Goal: Complete application form

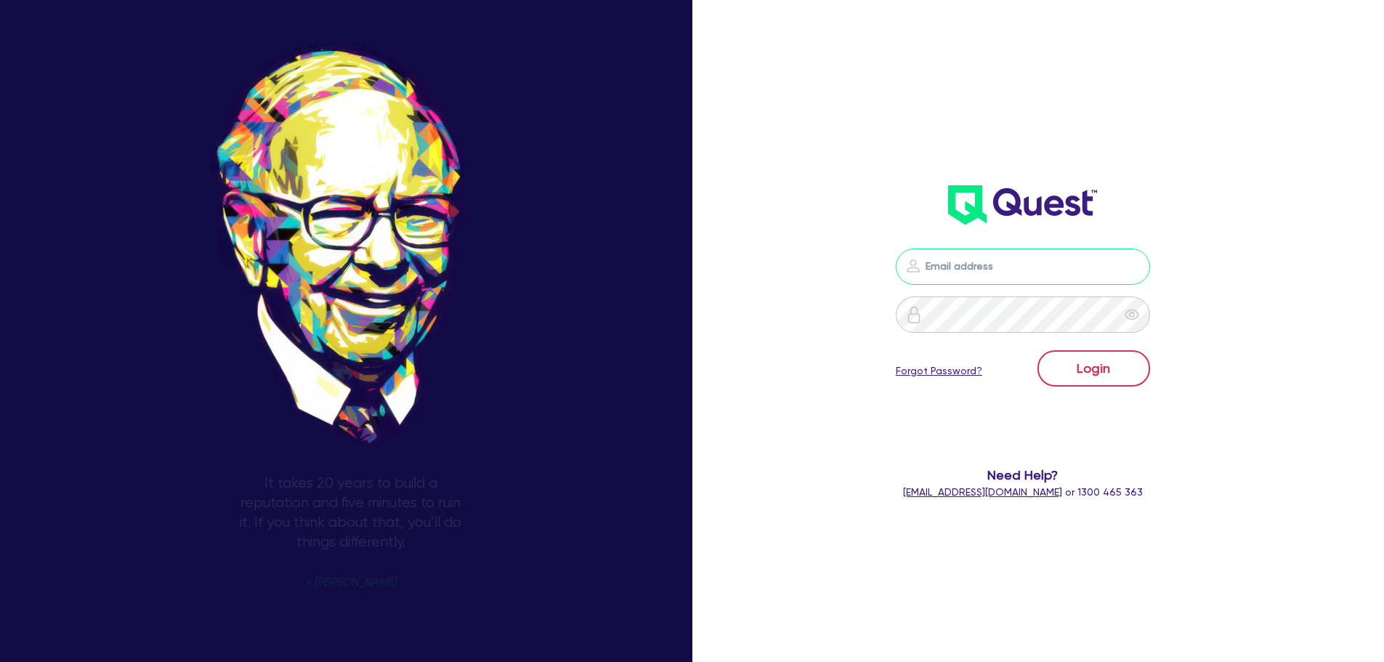
type input "nick.alembakis@quest.finance"
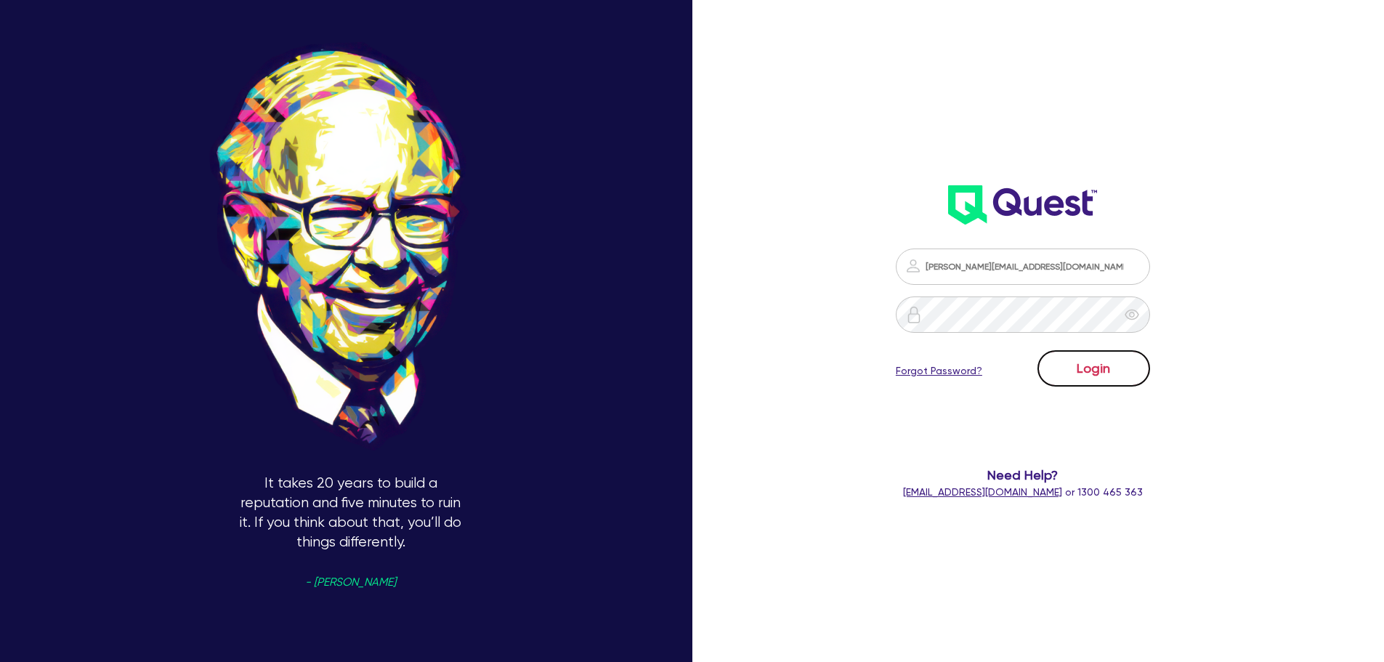
click at [1111, 362] on button "Login" at bounding box center [1093, 368] width 113 height 36
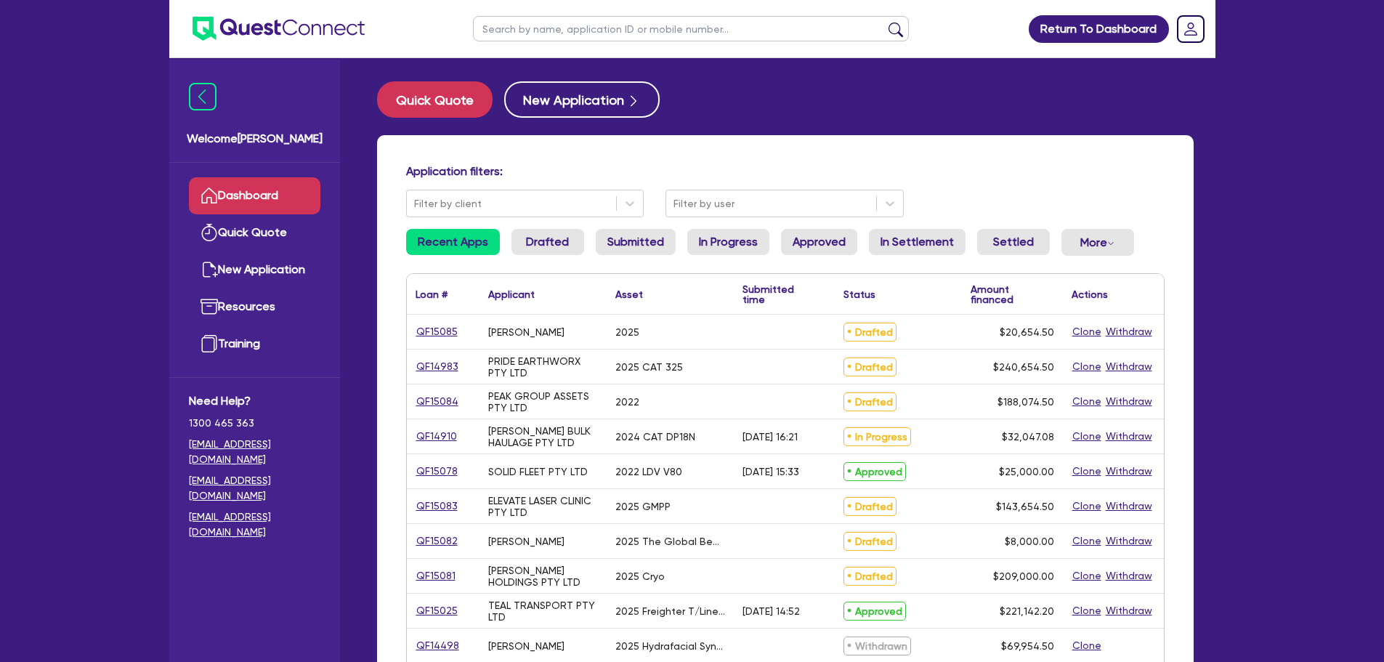
click at [627, 28] on input "text" at bounding box center [691, 28] width 436 height 25
type input "JAG BUILD"
click at [884, 22] on button "submit" at bounding box center [895, 32] width 23 height 20
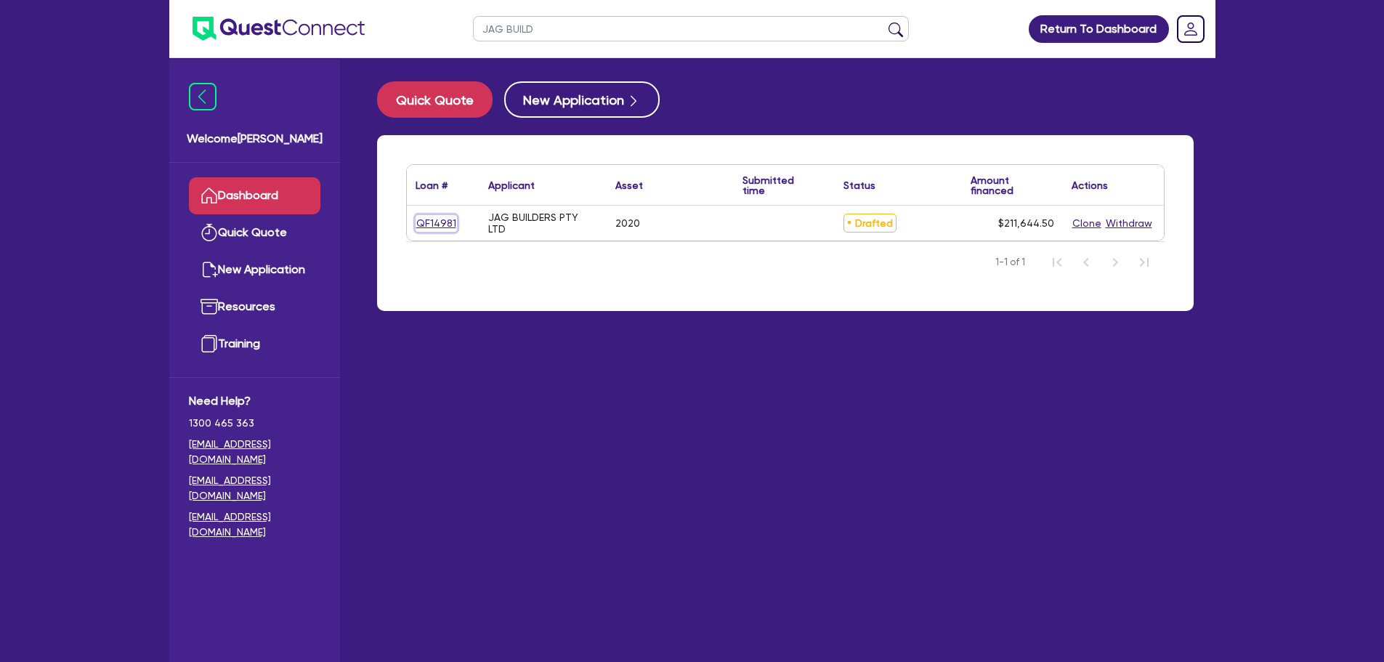
click at [447, 226] on link "QF14981" at bounding box center [435, 223] width 41 height 17
select select "CARS_AND_LIGHT_TRUCKS"
select select "PASSENGER_VEHICLES"
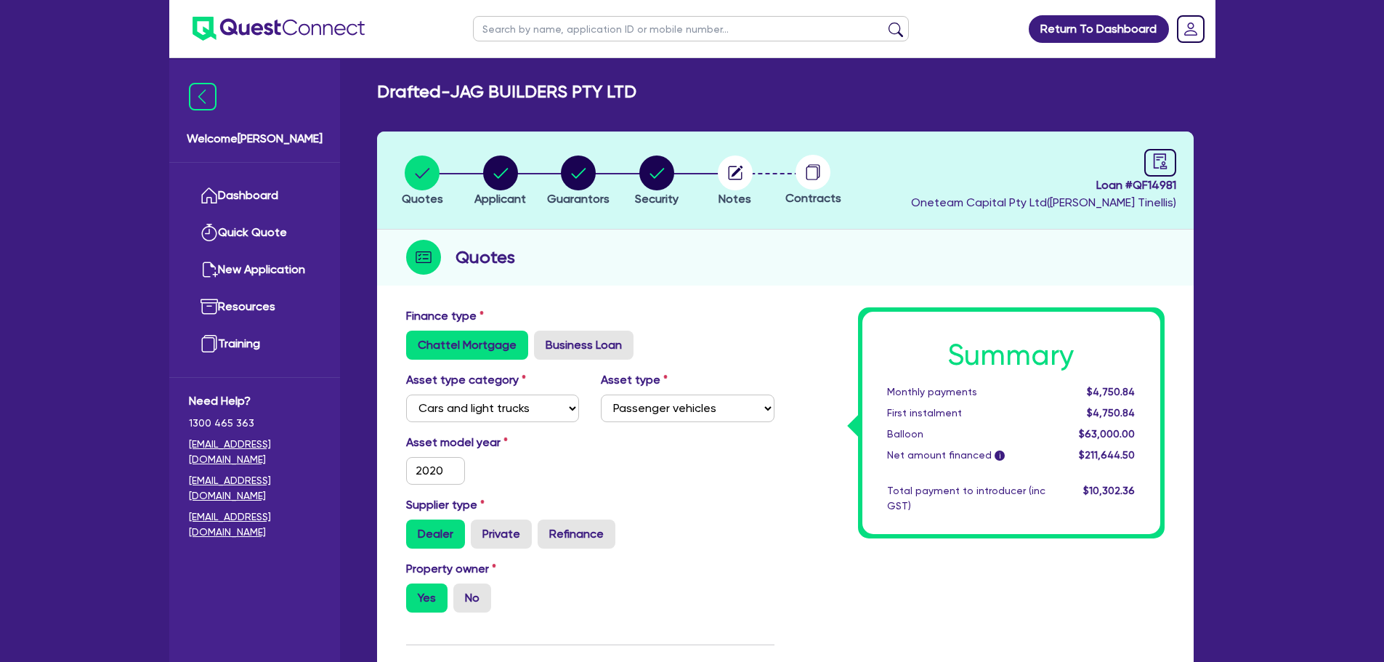
click at [1167, 181] on span "Loan # QF14981" at bounding box center [1043, 184] width 265 height 17
copy span "QF14981"
click at [780, 563] on div "Property owner Yes No" at bounding box center [590, 592] width 390 height 64
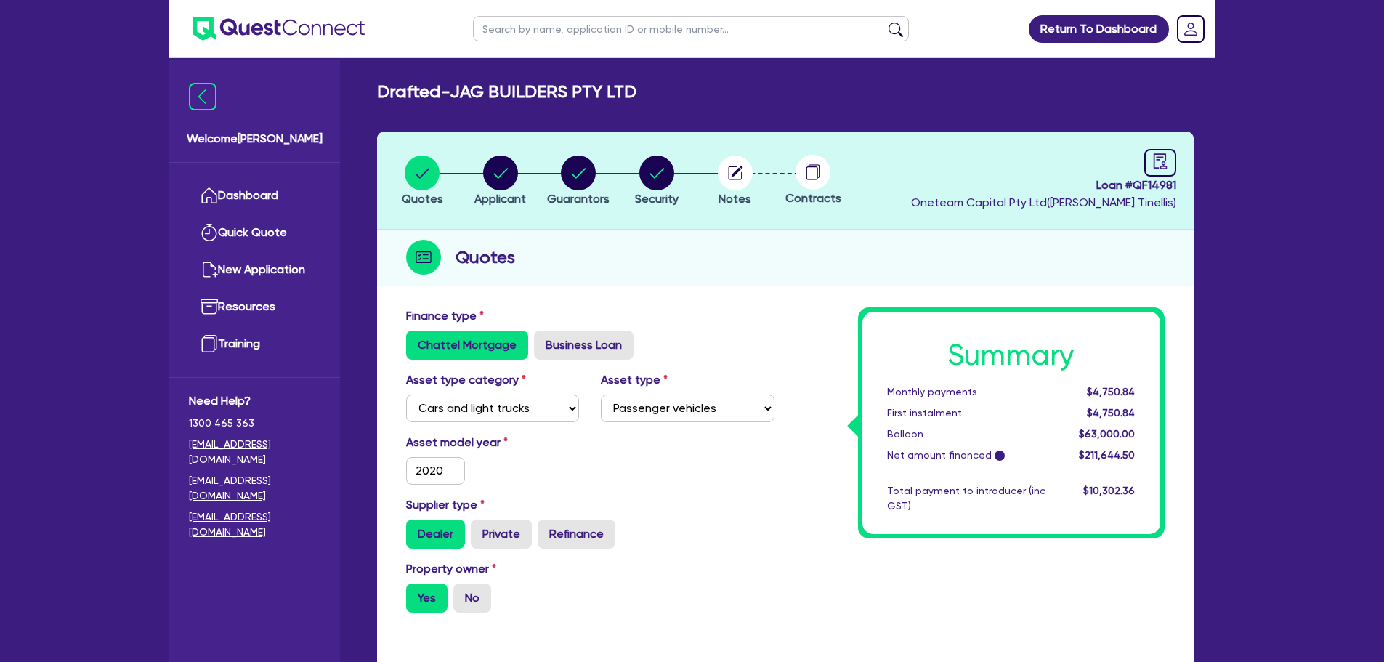
click at [740, 529] on div "Dealer Private Refinance" at bounding box center [590, 533] width 368 height 29
click at [773, 309] on div "Finance type Chattel Mortgage Business Loan" at bounding box center [590, 333] width 390 height 52
click at [728, 317] on div "Finance type Chattel Mortgage Business Loan" at bounding box center [590, 333] width 390 height 52
click at [730, 184] on circle "button" at bounding box center [735, 172] width 35 height 35
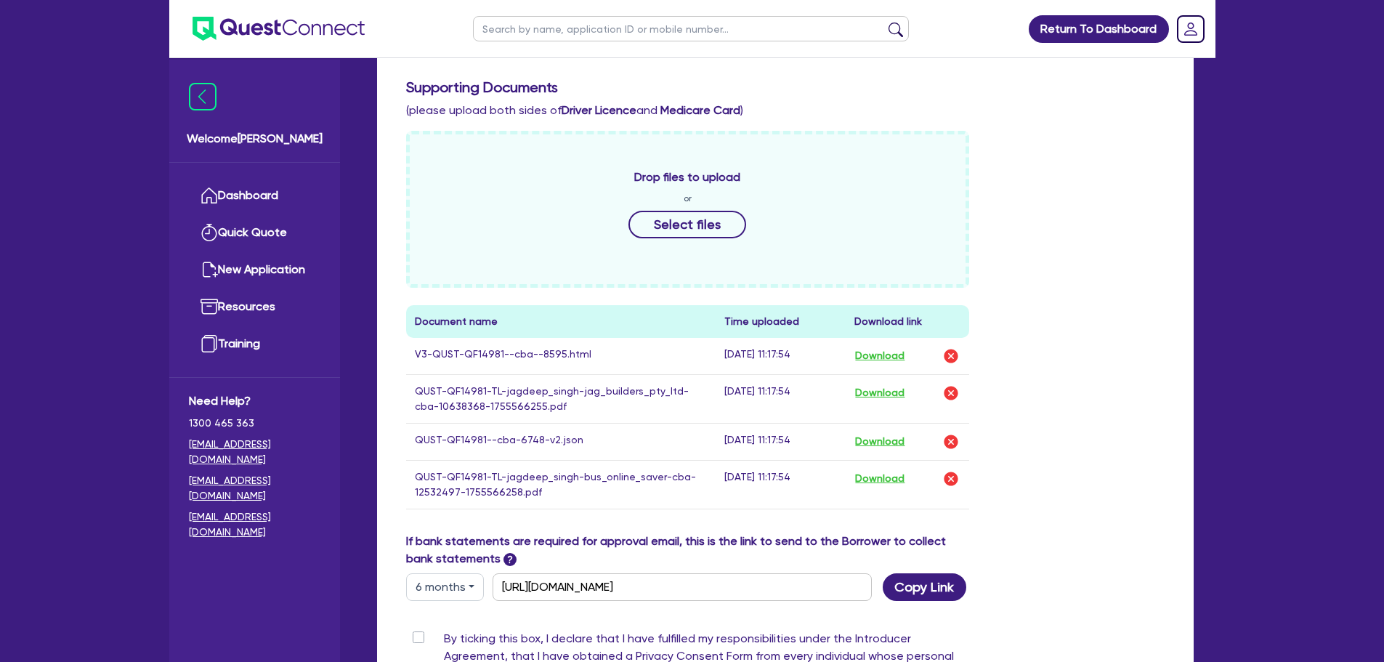
scroll to position [605, 0]
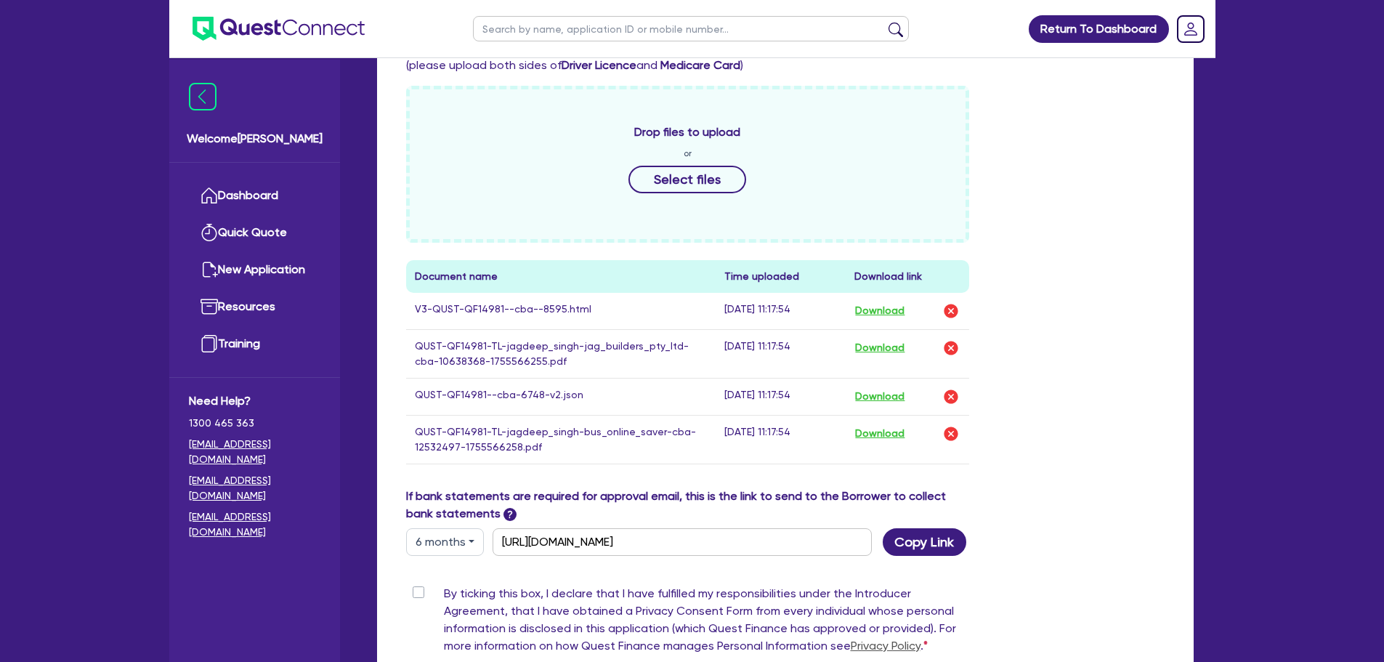
drag, startPoint x: 415, startPoint y: 588, endPoint x: 447, endPoint y: 584, distance: 31.4
click at [444, 588] on label "By ticking this box, I declare that I have fulfilled my responsibilities under …" at bounding box center [707, 623] width 526 height 76
click at [416, 588] on input "By ticking this box, I declare that I have fulfilled my responsibilities under …" at bounding box center [412, 592] width 12 height 14
checkbox input "true"
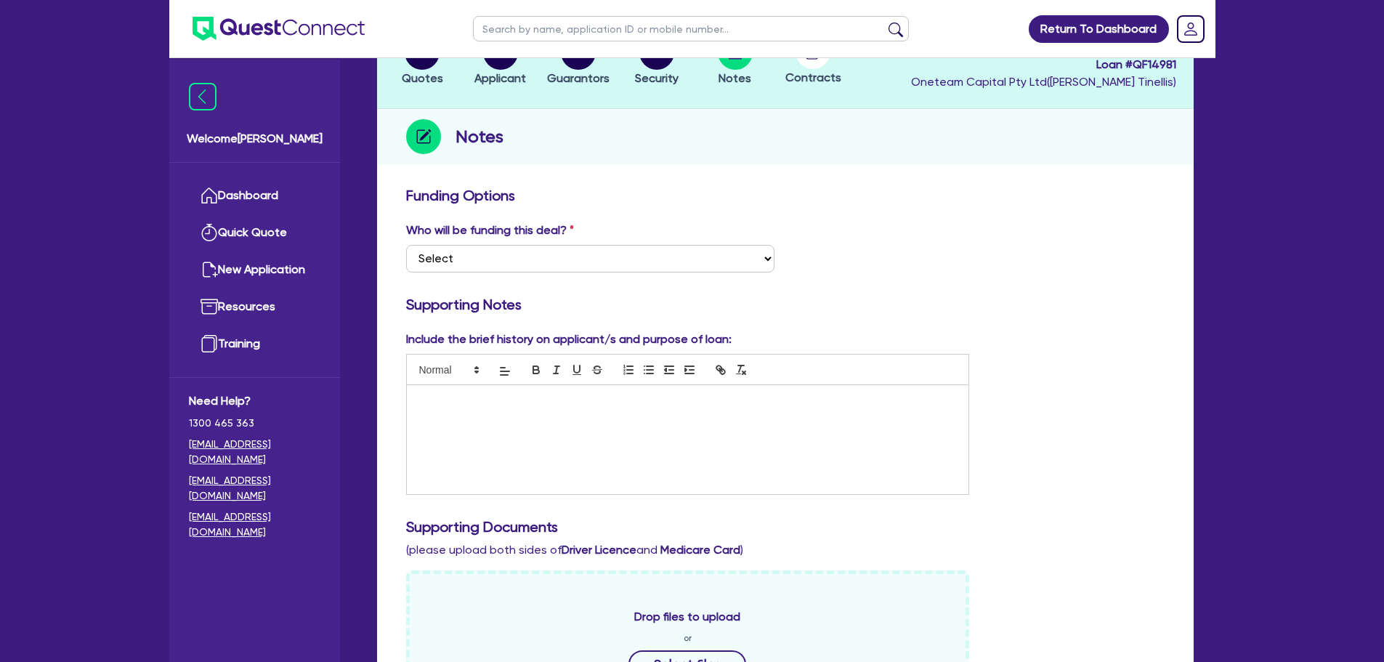
scroll to position [0, 0]
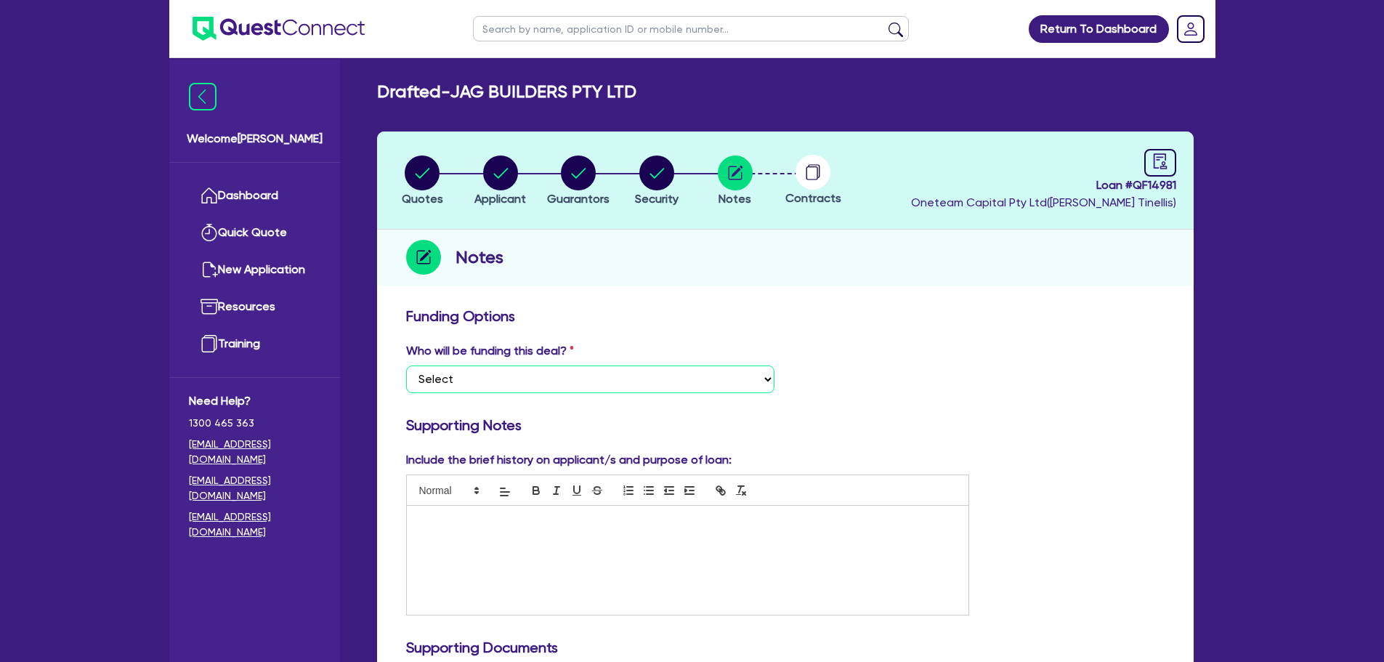
click at [691, 369] on select "Select I want Quest to fund 100% I will fund 100% I will co-fund with Quest Oth…" at bounding box center [590, 379] width 368 height 28
select select "Other"
click at [406, 365] on select "Select I want Quest to fund 100% I will fund 100% I will co-fund with Quest Oth…" at bounding box center [590, 379] width 368 height 28
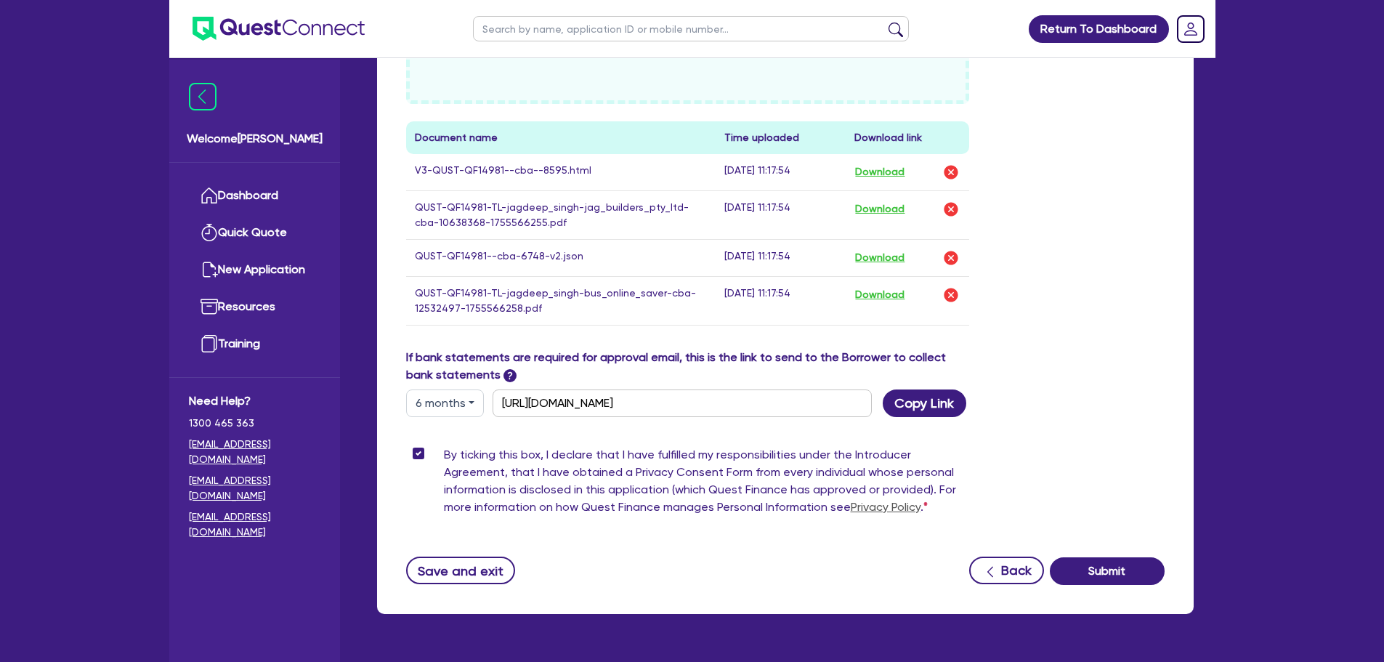
scroll to position [784, 0]
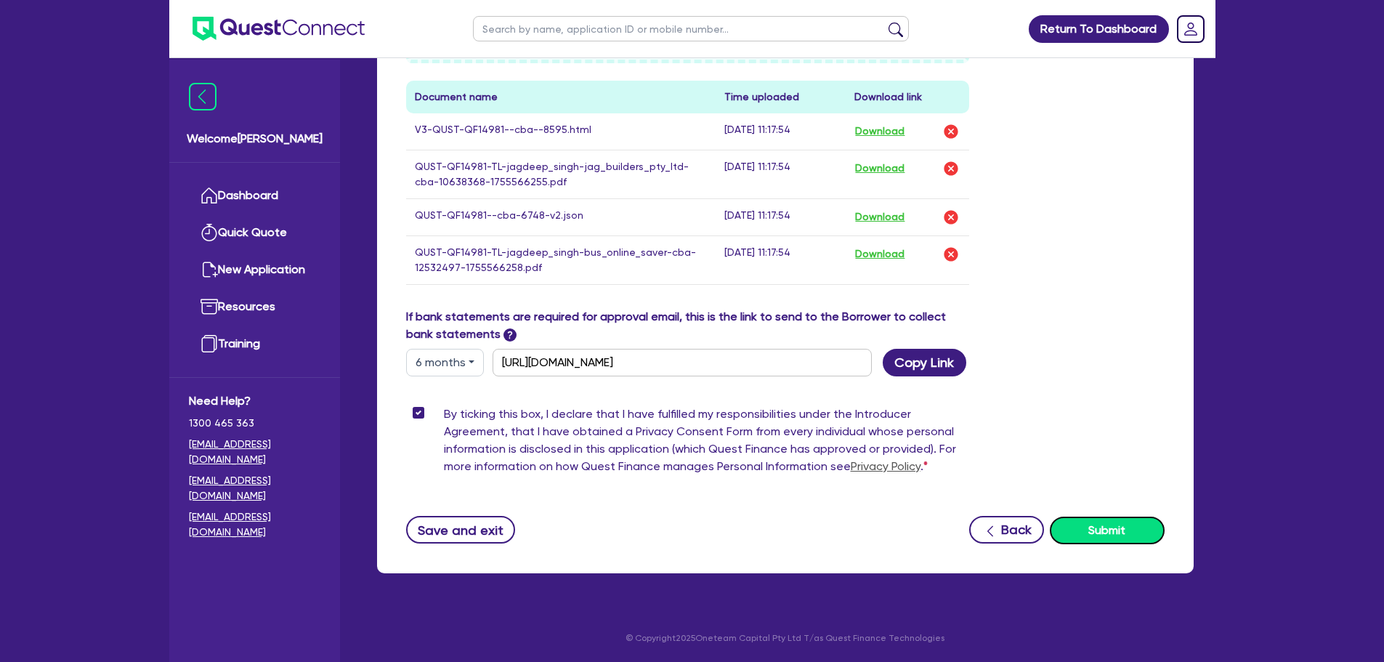
click at [1111, 529] on button "Submit" at bounding box center [1107, 530] width 115 height 28
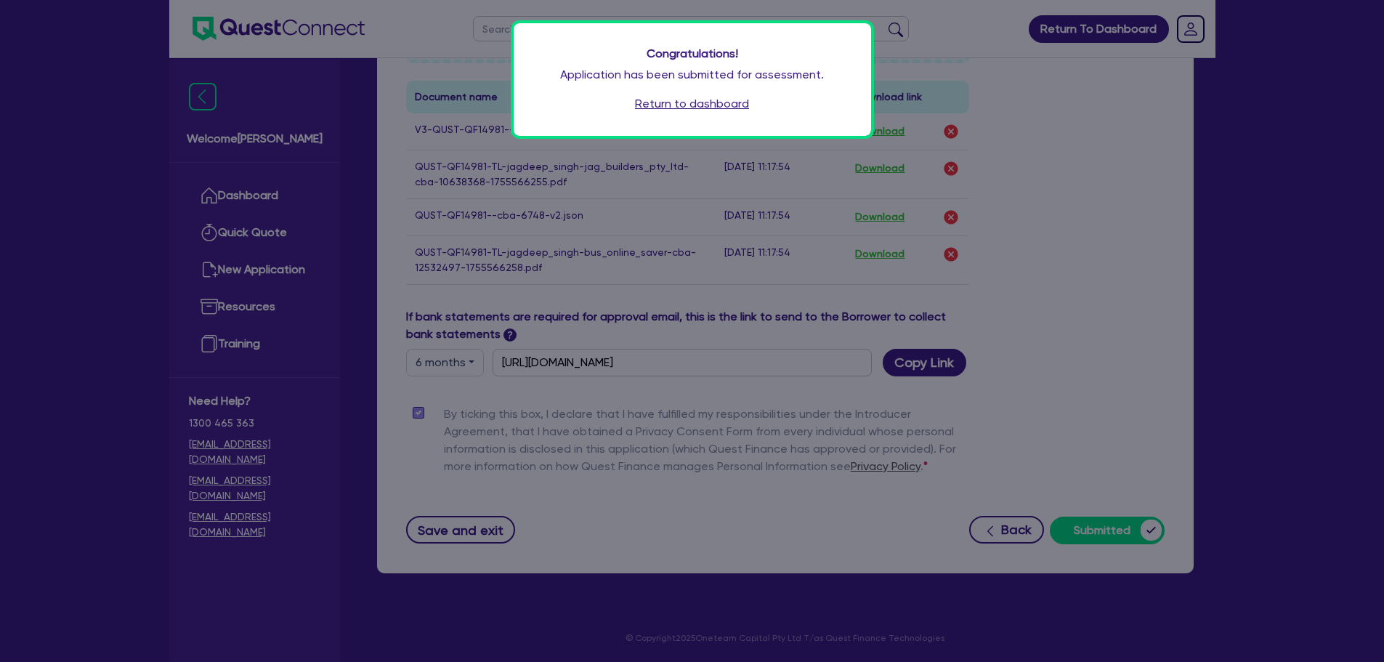
click at [744, 115] on div "Congratulations! Application has been submitted for assessment. Return to dashb…" at bounding box center [692, 79] width 357 height 113
click at [740, 111] on link "Return to dashboard" at bounding box center [692, 103] width 114 height 17
